Goal: Information Seeking & Learning: Learn about a topic

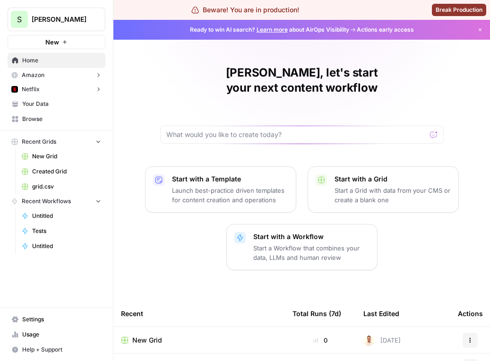
click at [490, 151] on div "Santiago, let's start your next content workflow Start with a Template Launch b…" at bounding box center [301, 274] width 377 height 508
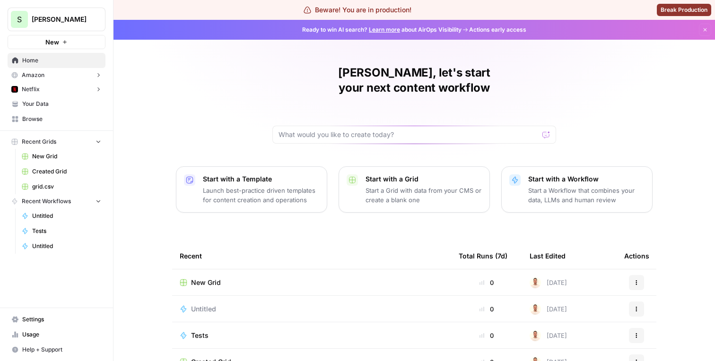
click at [54, 77] on button "Amazon" at bounding box center [57, 75] width 98 height 14
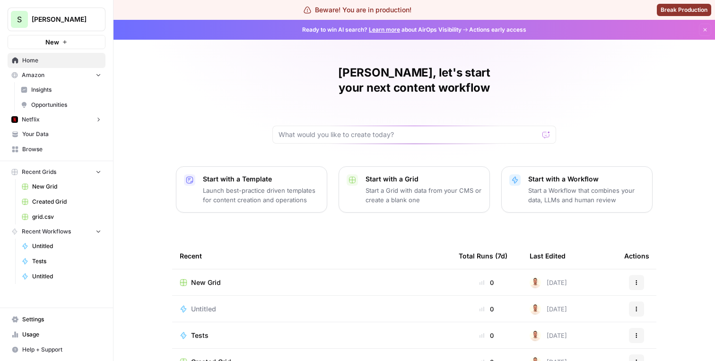
click at [54, 76] on button "Amazon" at bounding box center [57, 75] width 98 height 14
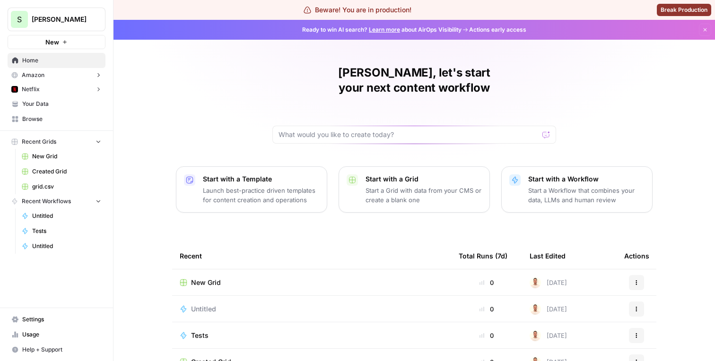
click at [61, 22] on span "Santiago" at bounding box center [60, 19] width 57 height 9
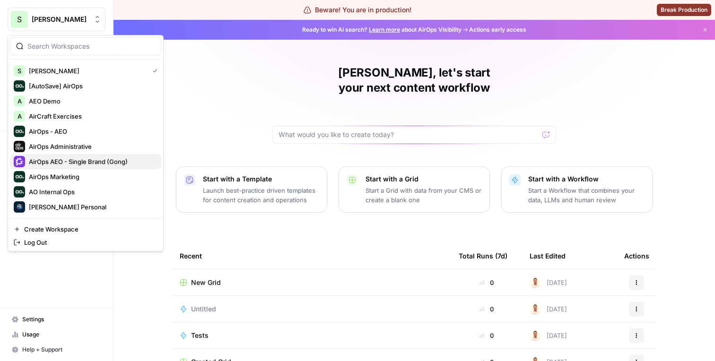
click at [64, 157] on span "AirOps AEO - Single Brand (Gong)" at bounding box center [91, 161] width 125 height 9
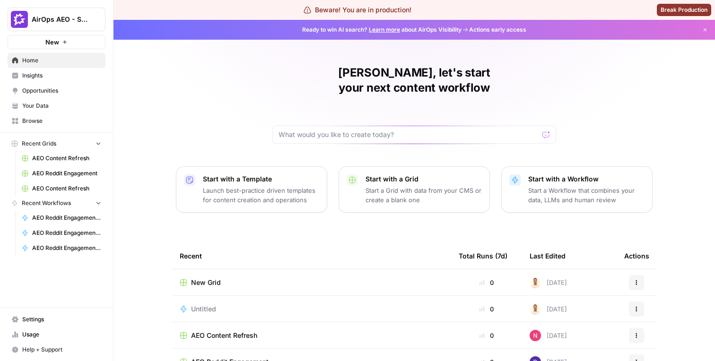
click at [58, 74] on span "Insights" at bounding box center [61, 75] width 79 height 9
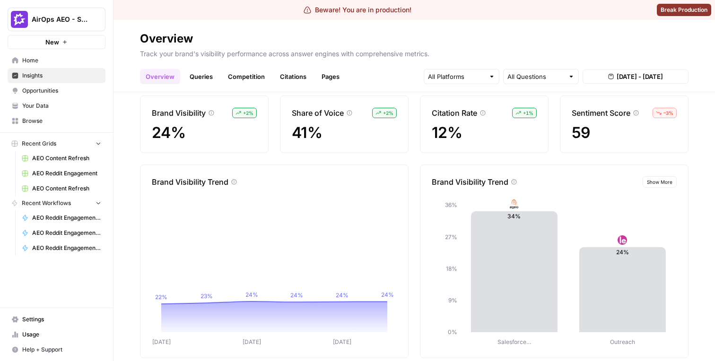
scroll to position [32, 0]
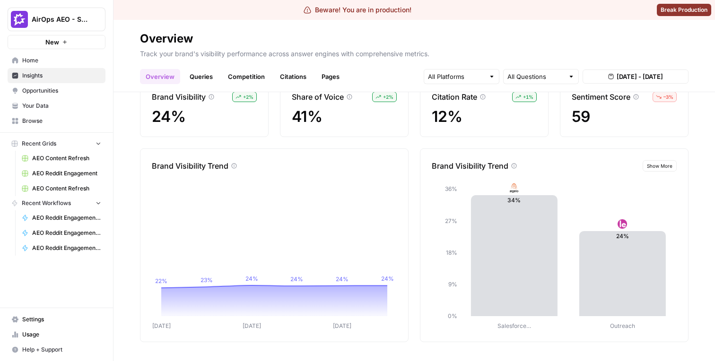
click at [209, 78] on link "Queries" at bounding box center [201, 76] width 35 height 15
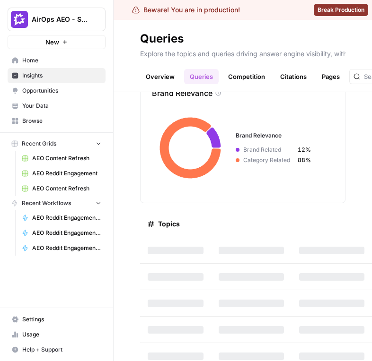
scroll to position [183, 0]
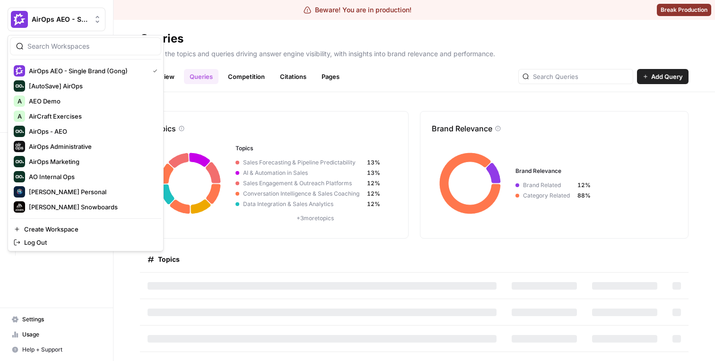
click at [84, 14] on button "AirOps AEO - Single Brand (Gong)" at bounding box center [57, 20] width 98 height 24
click at [66, 131] on span "AirOps - AEO" at bounding box center [91, 131] width 125 height 9
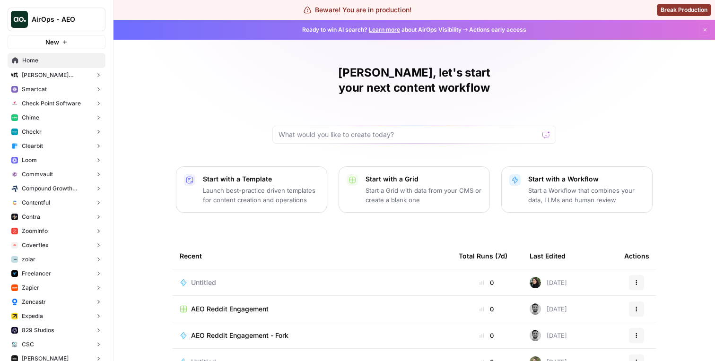
click at [67, 153] on button "Loom" at bounding box center [57, 160] width 98 height 14
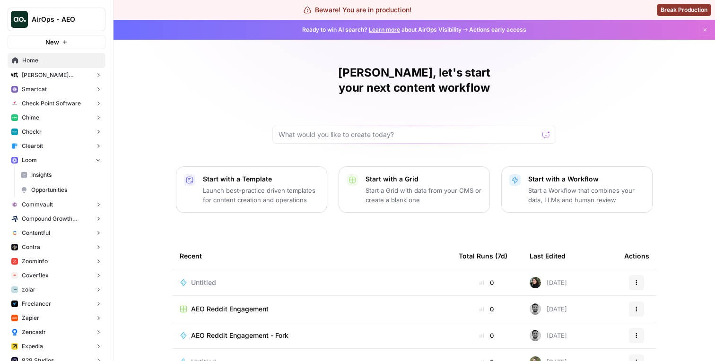
click at [62, 175] on span "Insights" at bounding box center [66, 175] width 70 height 9
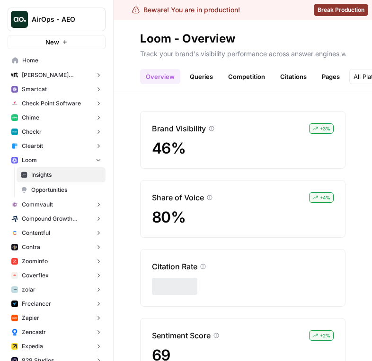
click at [200, 74] on link "Queries" at bounding box center [201, 76] width 35 height 15
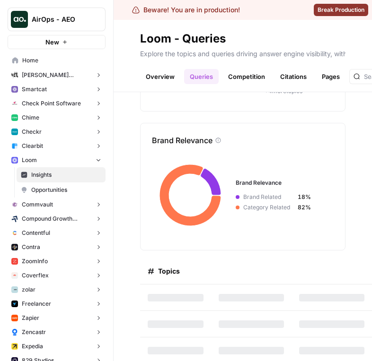
scroll to position [183, 0]
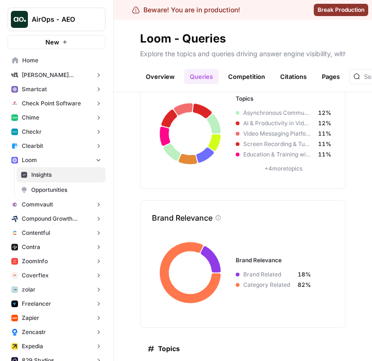
scroll to position [80, 0]
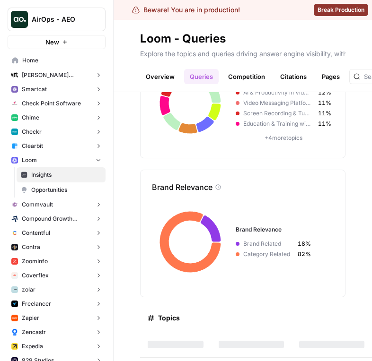
click at [239, 69] on link "Competition" at bounding box center [246, 76] width 48 height 15
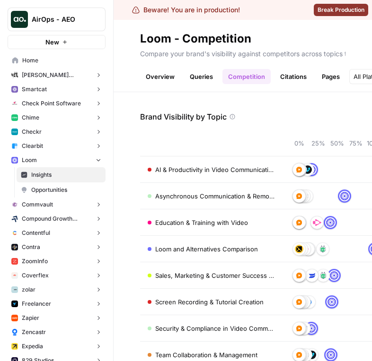
click at [278, 78] on link "Citations" at bounding box center [293, 76] width 38 height 15
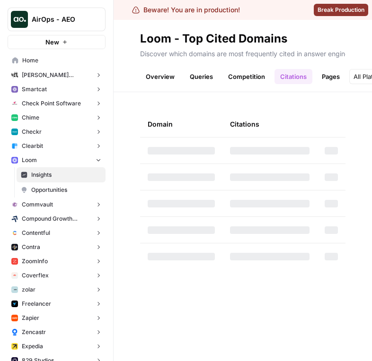
click at [165, 76] on link "Overview" at bounding box center [160, 76] width 40 height 15
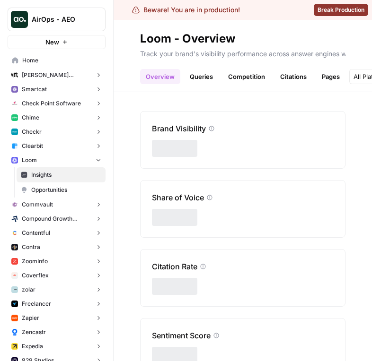
click at [205, 81] on link "Queries" at bounding box center [201, 76] width 35 height 15
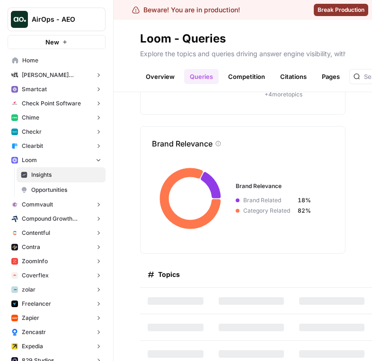
scroll to position [183, 0]
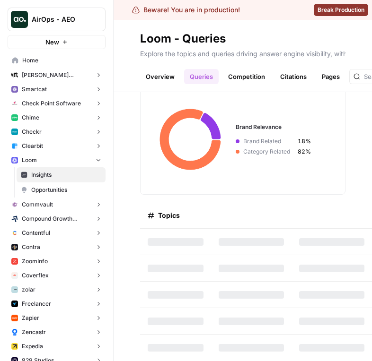
click at [73, 156] on button "Loom" at bounding box center [57, 160] width 98 height 14
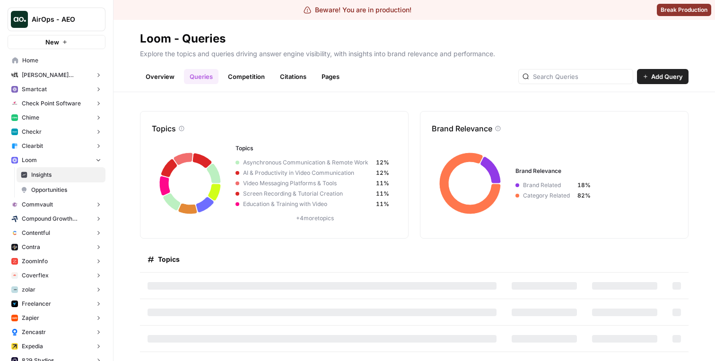
click at [229, 76] on link "Competition" at bounding box center [246, 76] width 48 height 15
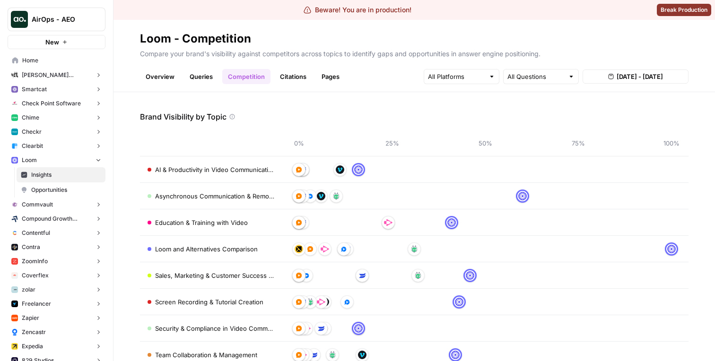
click at [209, 74] on link "Queries" at bounding box center [201, 76] width 35 height 15
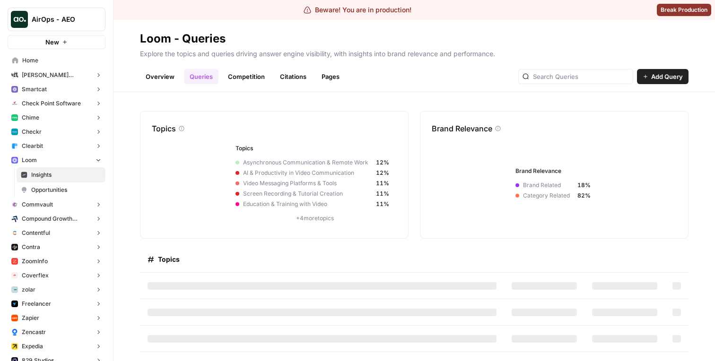
click at [278, 84] on link "Citations" at bounding box center [293, 76] width 38 height 15
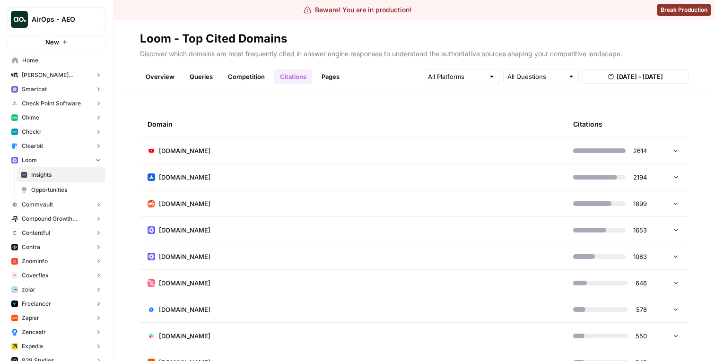
click at [260, 76] on link "Competition" at bounding box center [246, 76] width 48 height 15
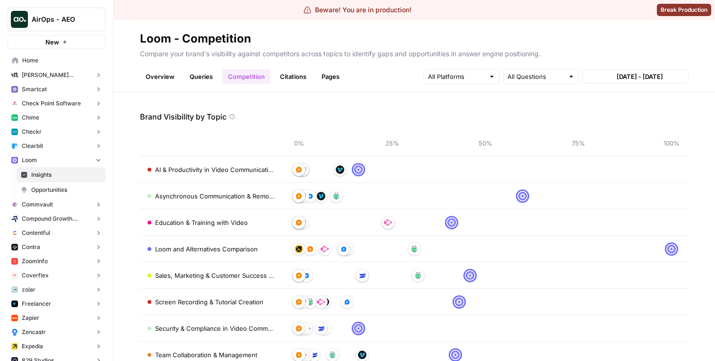
click at [277, 76] on link "Citations" at bounding box center [293, 76] width 38 height 15
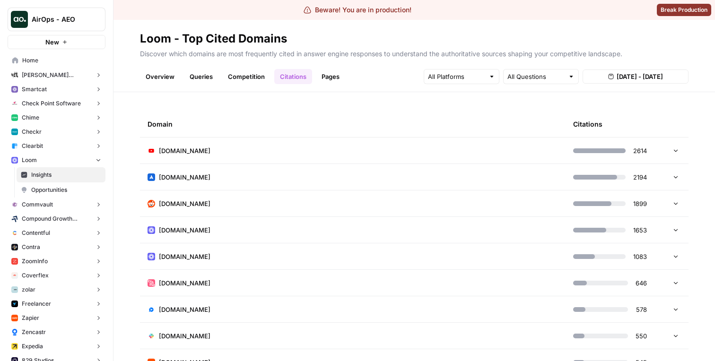
click at [58, 149] on button "Clearbit" at bounding box center [57, 146] width 98 height 14
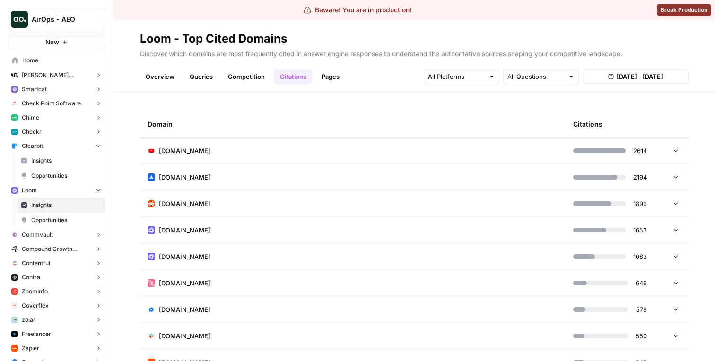
click at [58, 158] on span "Insights" at bounding box center [66, 160] width 70 height 9
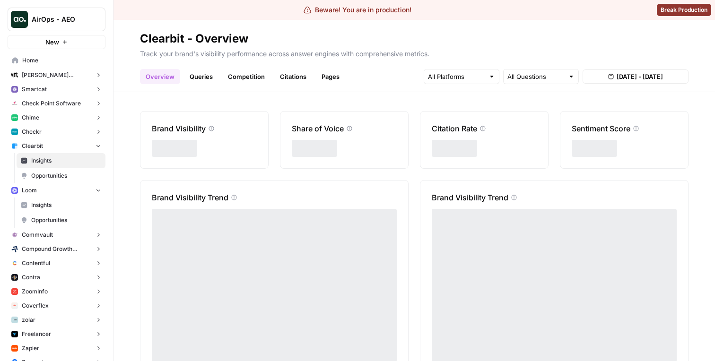
click at [285, 77] on link "Citations" at bounding box center [293, 76] width 38 height 15
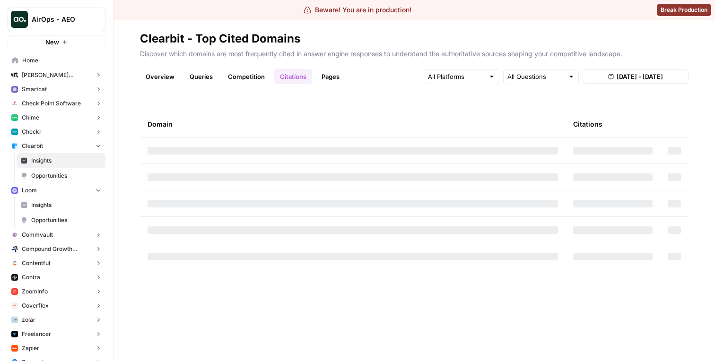
click at [160, 79] on link "Overview" at bounding box center [160, 76] width 40 height 15
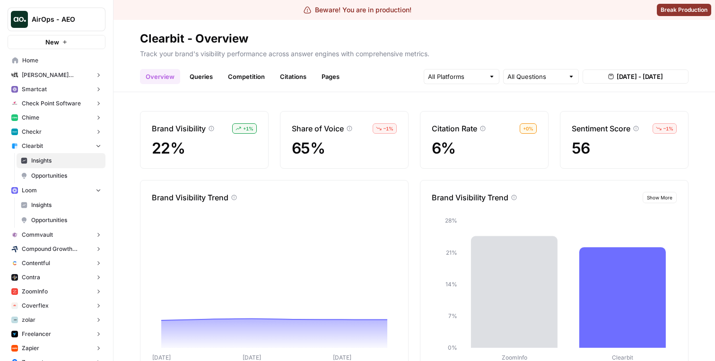
click at [208, 75] on link "Queries" at bounding box center [201, 76] width 35 height 15
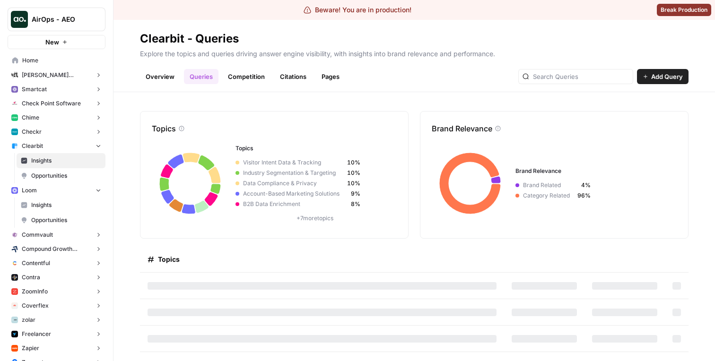
click at [163, 76] on link "Overview" at bounding box center [160, 76] width 40 height 15
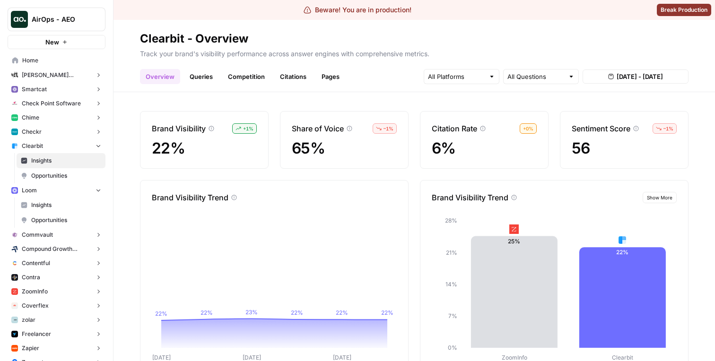
click at [252, 79] on link "Competition" at bounding box center [246, 76] width 48 height 15
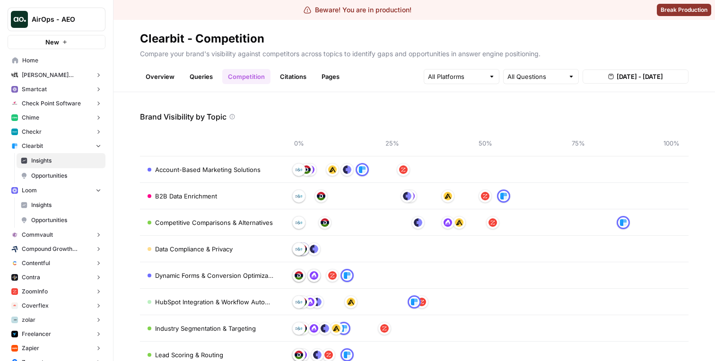
click at [326, 84] on header "Clearbit - Competition Compare your brand's visibility against competitors acro…" at bounding box center [413, 56] width 601 height 72
click at [326, 80] on link "Pages" at bounding box center [330, 76] width 29 height 15
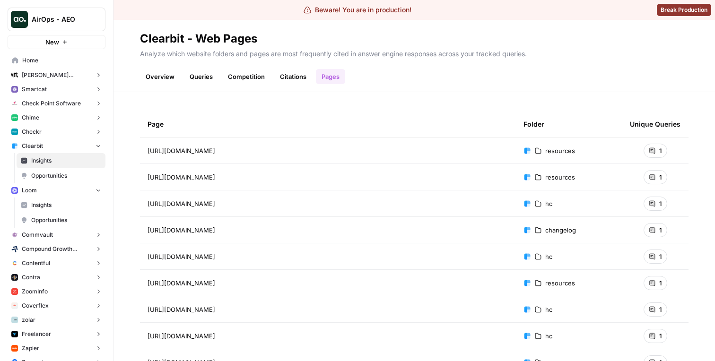
click at [60, 57] on span "Home" at bounding box center [61, 60] width 79 height 9
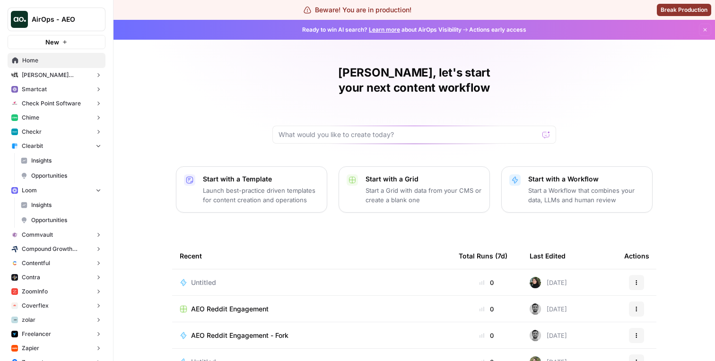
click at [55, 145] on button "Clearbit" at bounding box center [57, 146] width 98 height 14
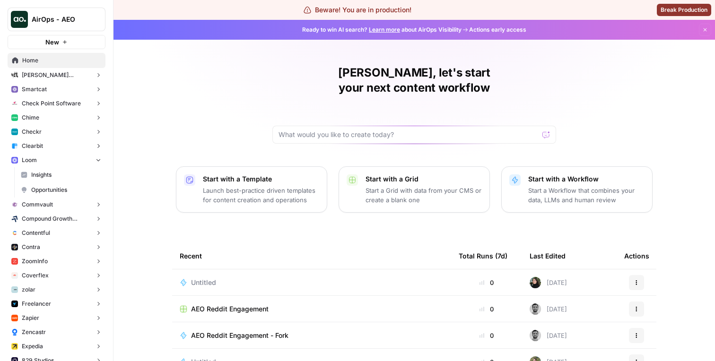
click at [52, 162] on button "Loom" at bounding box center [57, 160] width 98 height 14
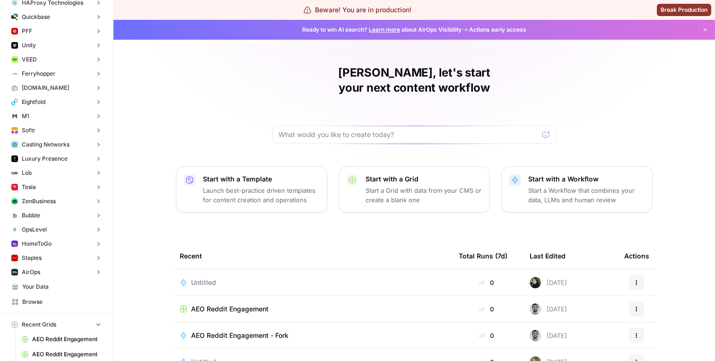
scroll to position [3380, 0]
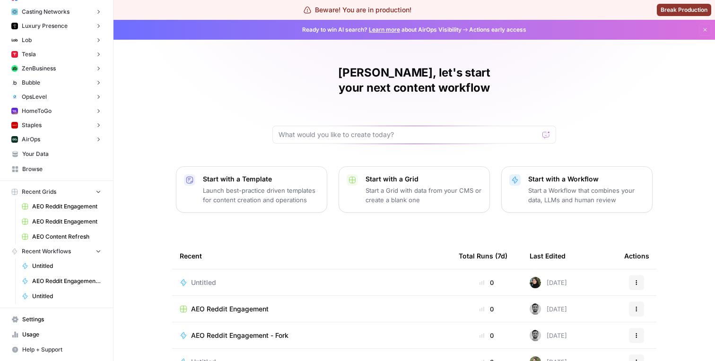
click at [63, 140] on button "AirOps" at bounding box center [57, 139] width 98 height 14
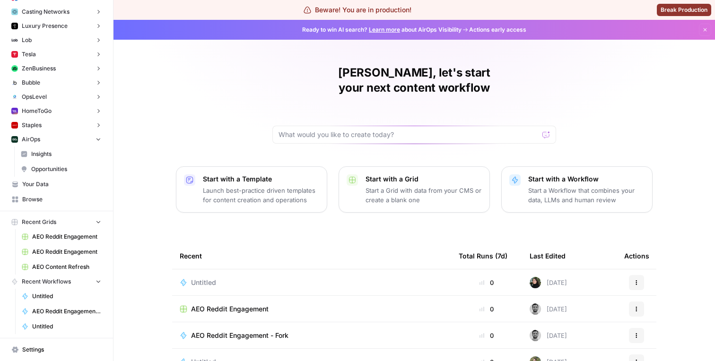
click at [60, 153] on span "Insights" at bounding box center [66, 154] width 70 height 9
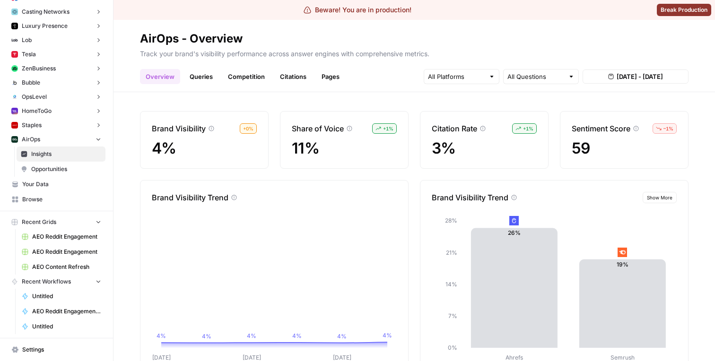
click at [205, 83] on link "Queries" at bounding box center [201, 76] width 35 height 15
